Goal: Task Accomplishment & Management: Manage account settings

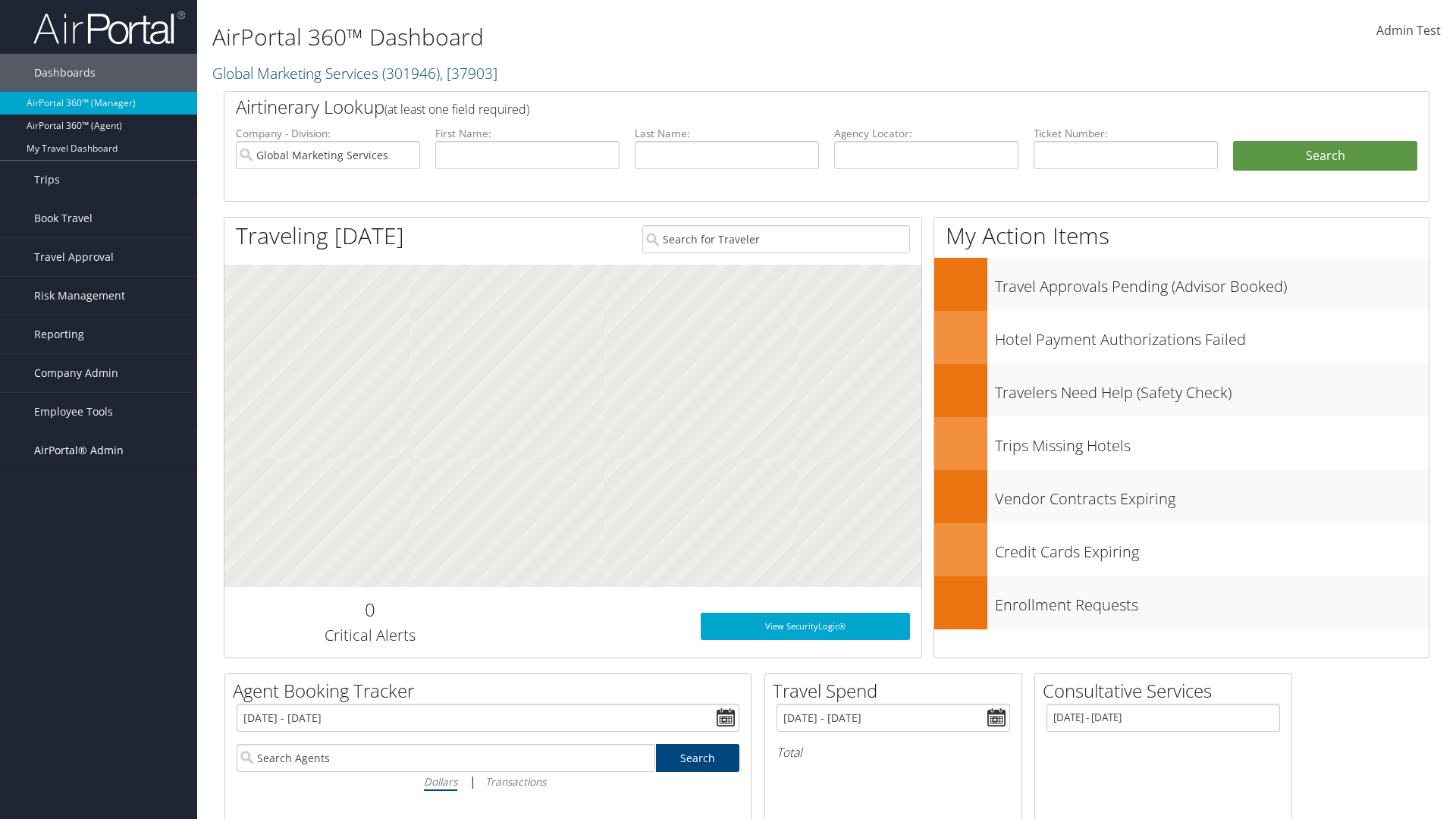
click at [99, 450] on span "AirPortal® Admin" at bounding box center [78, 450] width 90 height 38
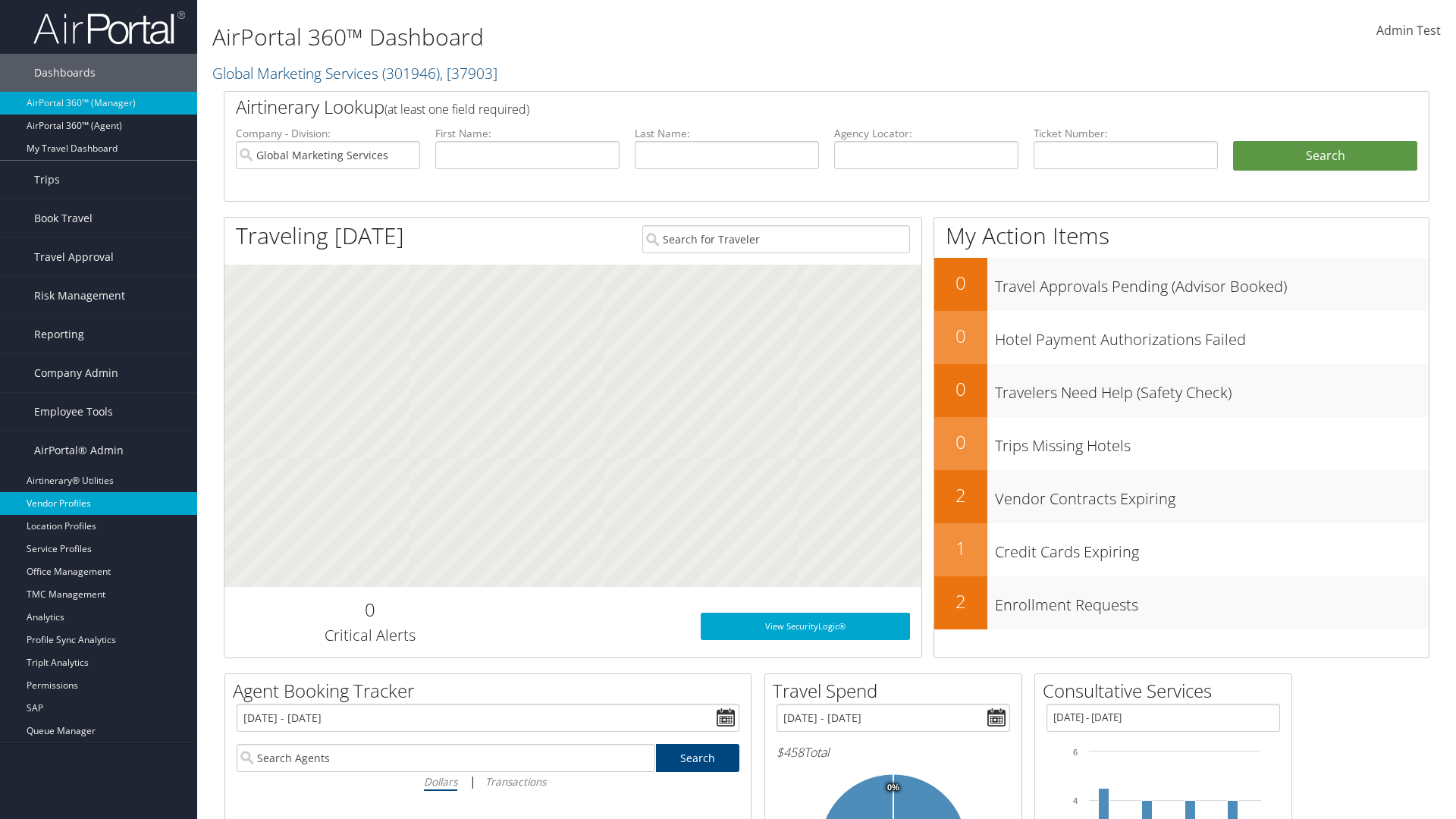
click at [99, 503] on link "Vendor Profiles" at bounding box center [98, 503] width 197 height 23
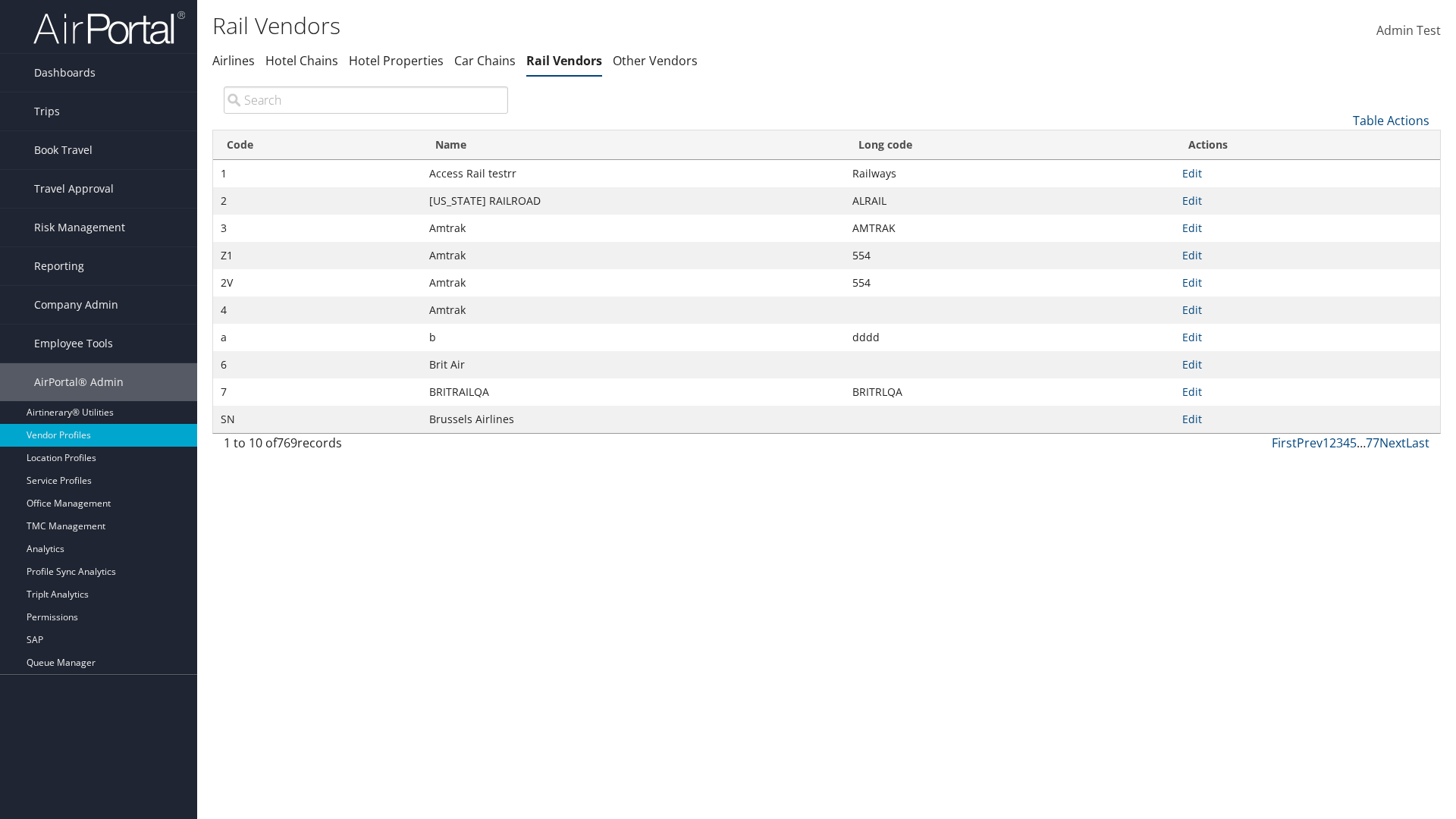
click at [632, 145] on th "Name" at bounding box center [633, 145] width 423 height 30
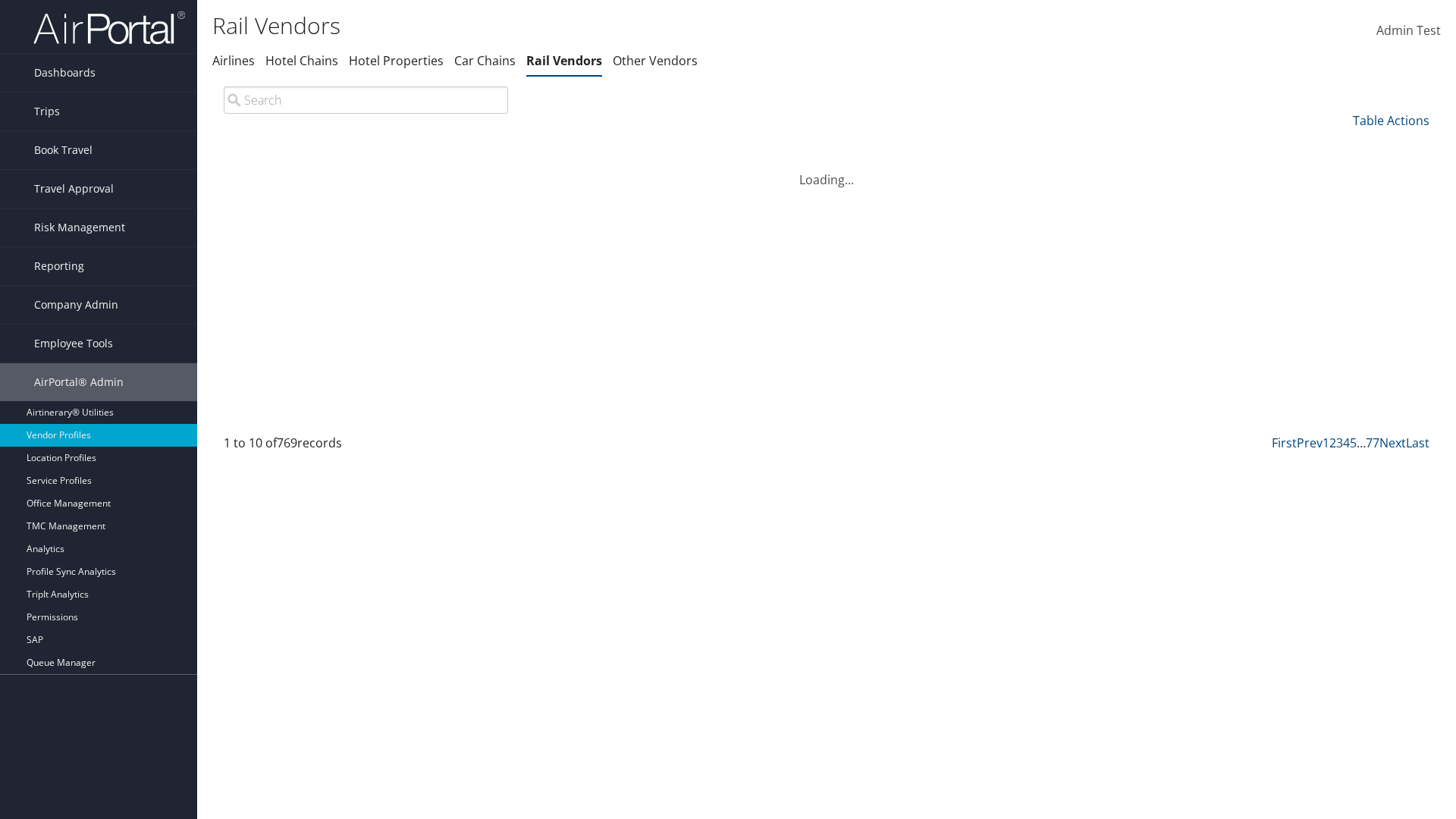
click at [1009, 145] on th "Long code" at bounding box center [1009, 145] width 330 height 30
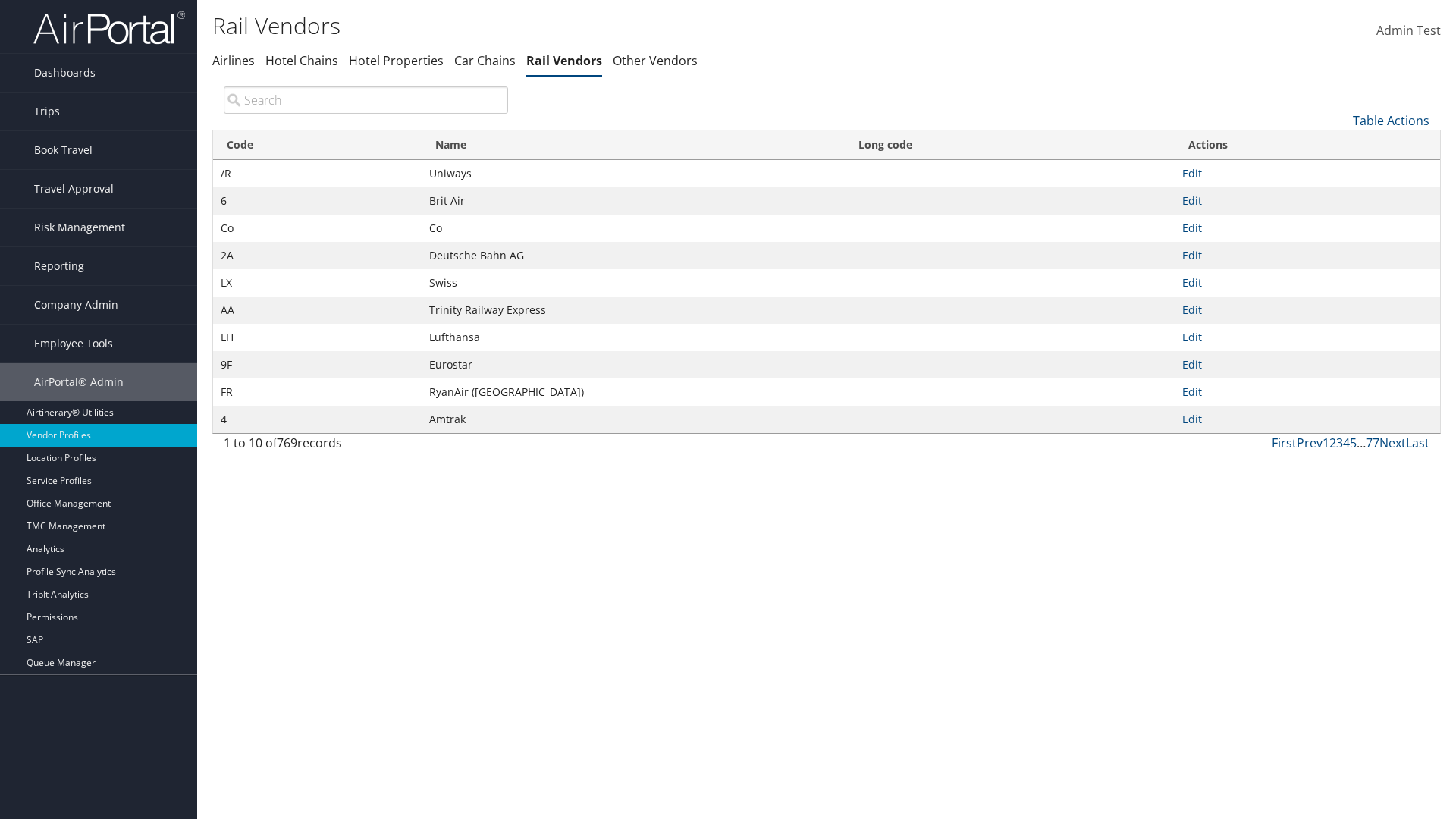
click at [1009, 145] on th "Long code" at bounding box center [1009, 145] width 330 height 30
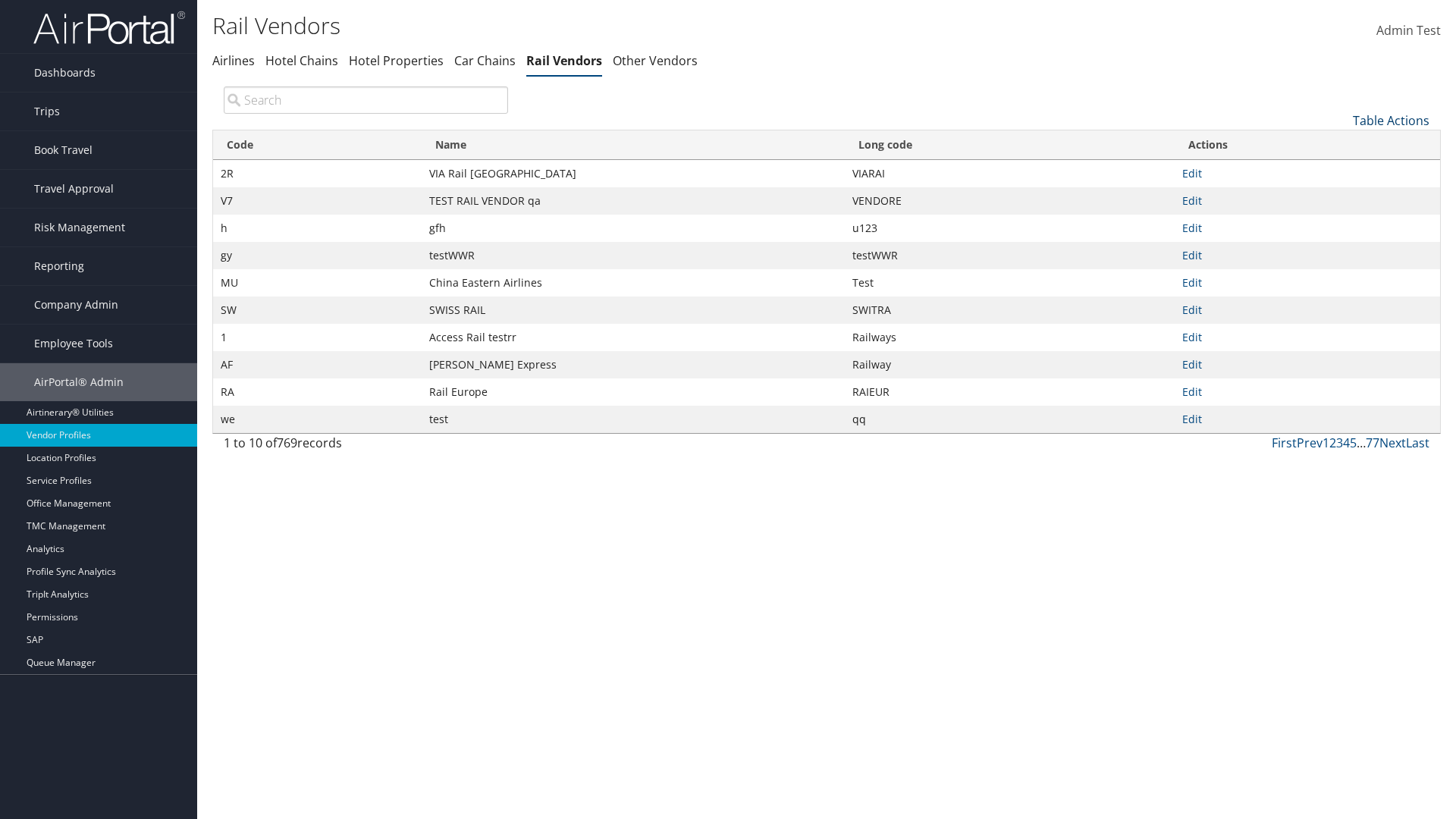
click at [1390, 119] on link "Table Actions" at bounding box center [1391, 121] width 77 height 17
click at [1340, 221] on link "Page Length" at bounding box center [1340, 221] width 200 height 26
click at [1340, 171] on link "25" at bounding box center [1340, 171] width 200 height 26
